Goal: Register for event/course

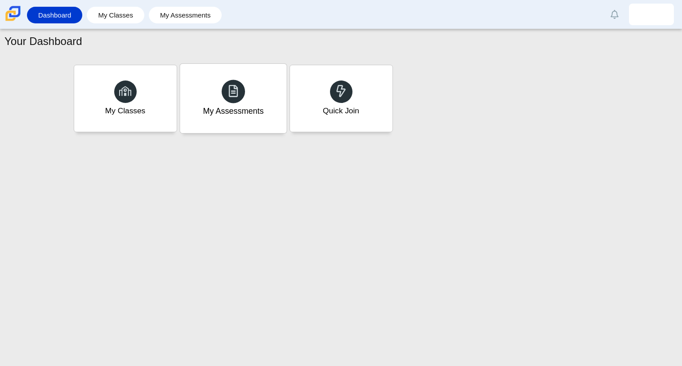
click at [246, 82] on div "My Assessments" at bounding box center [233, 98] width 107 height 69
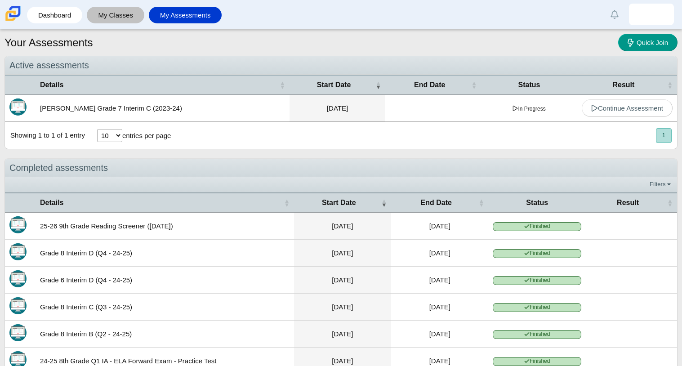
click at [122, 10] on link "My Classes" at bounding box center [115, 15] width 49 height 17
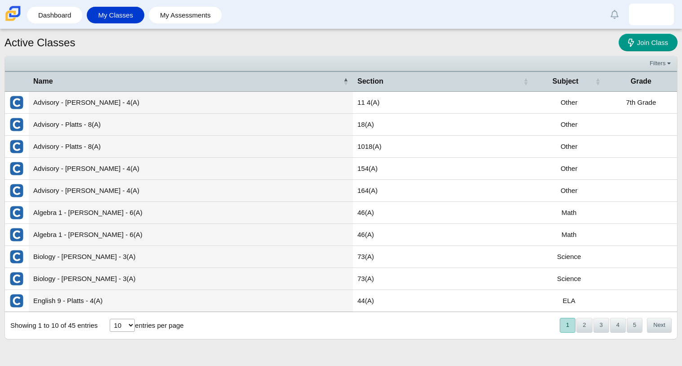
click at [129, 218] on td "Algebra 1 - Hernandez - 6(A)" at bounding box center [191, 213] width 324 height 22
click at [119, 218] on td "Algebra 1 - Hernandez - 6(A)" at bounding box center [191, 213] width 324 height 22
click at [650, 40] on span "Join Class" at bounding box center [652, 43] width 31 height 8
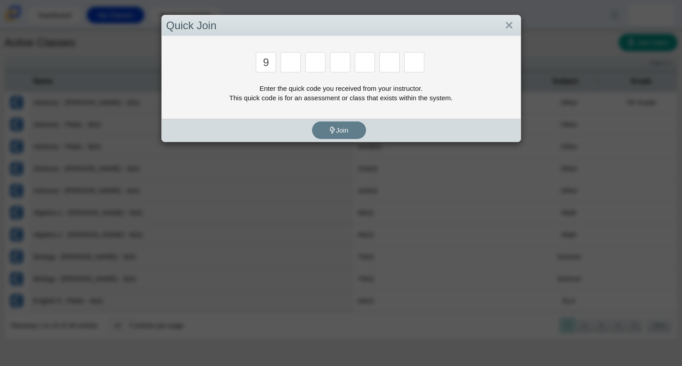
type input "9"
type input "p"
type input "y"
type input "8"
type input "6"
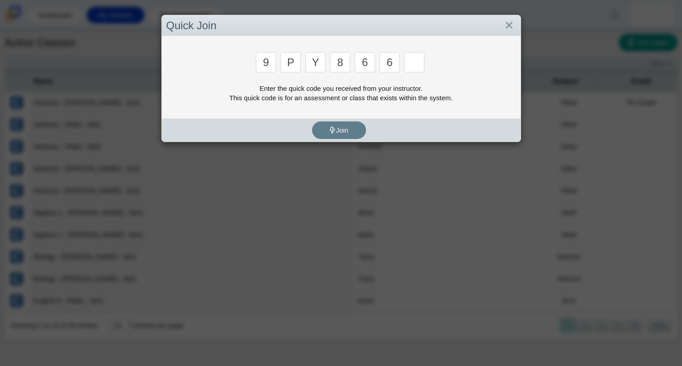
type input "6"
type input "c"
type input "9"
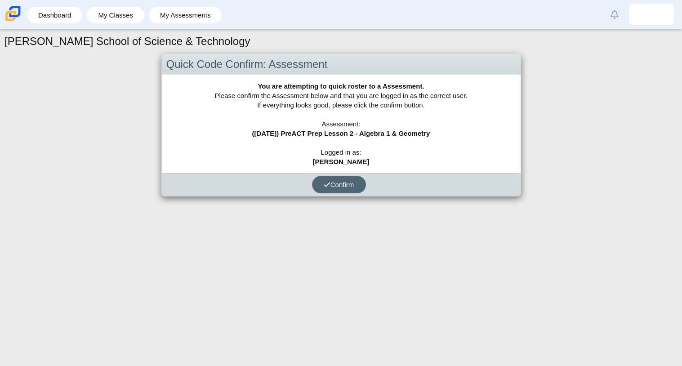
click at [338, 184] on span "Confirm" at bounding box center [339, 185] width 31 height 8
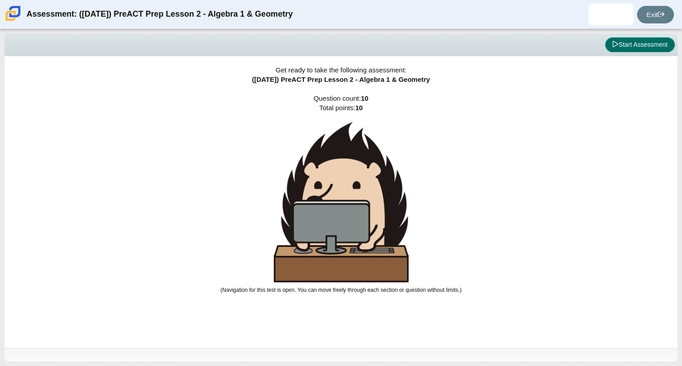
click at [619, 48] on button "Start Assessment" at bounding box center [640, 44] width 70 height 15
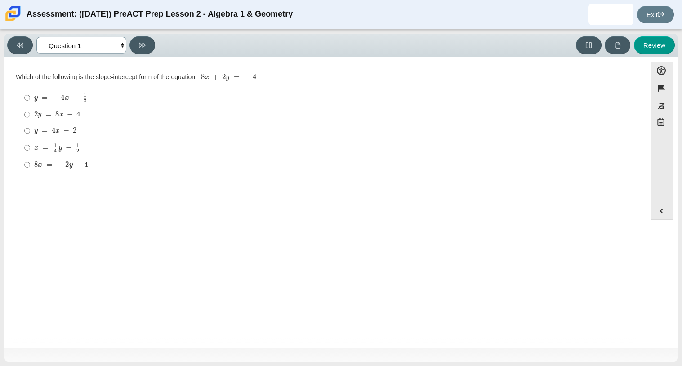
click at [101, 43] on select "Questions Question 1 Question 2 Question 3 Question 4 Question 5 Question 6 Que…" at bounding box center [81, 45] width 90 height 17
click at [36, 37] on select "Questions Question 1 Question 2 Question 3 Question 4 Question 5 Question 6 Que…" at bounding box center [81, 45] width 90 height 17
click at [18, 40] on button at bounding box center [20, 45] width 26 height 18
select select "bbf5d072-3e0b-44c4-9a12-6e7c9033f65b"
click at [661, 8] on link "Exit" at bounding box center [655, 15] width 37 height 18
